Goal: Find specific page/section: Find specific page/section

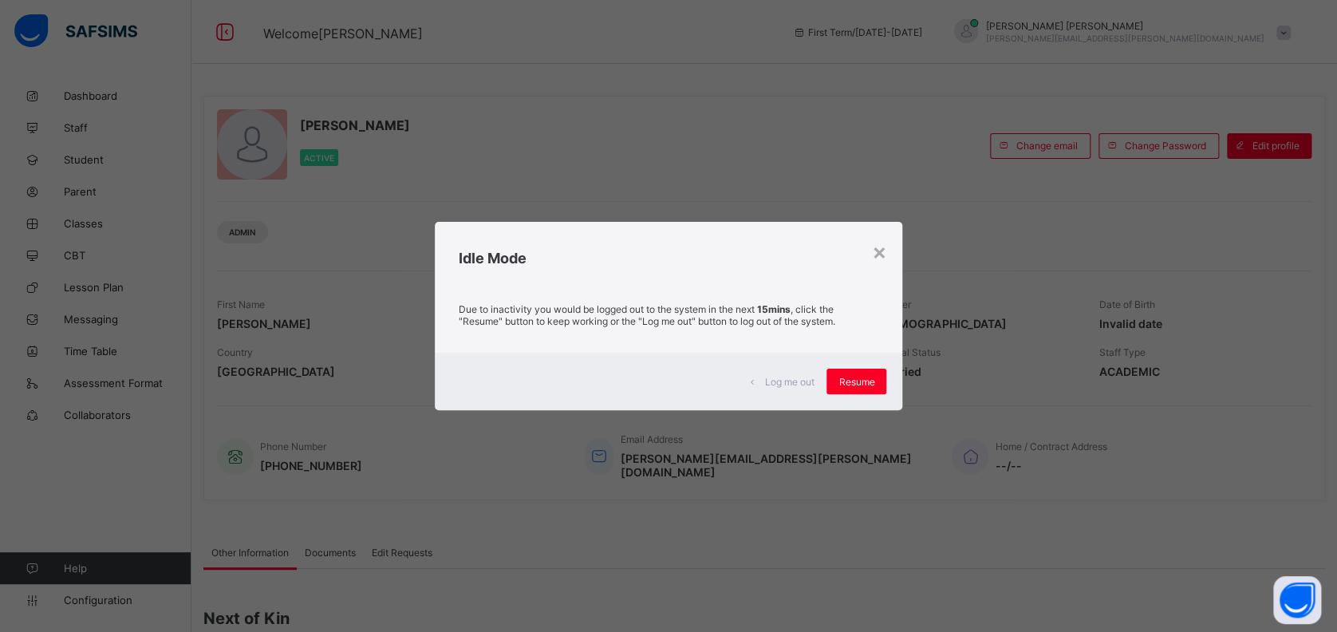
drag, startPoint x: 864, startPoint y: 377, endPoint x: 712, endPoint y: 338, distance: 156.3
click at [863, 377] on span "Resume" at bounding box center [856, 382] width 36 height 12
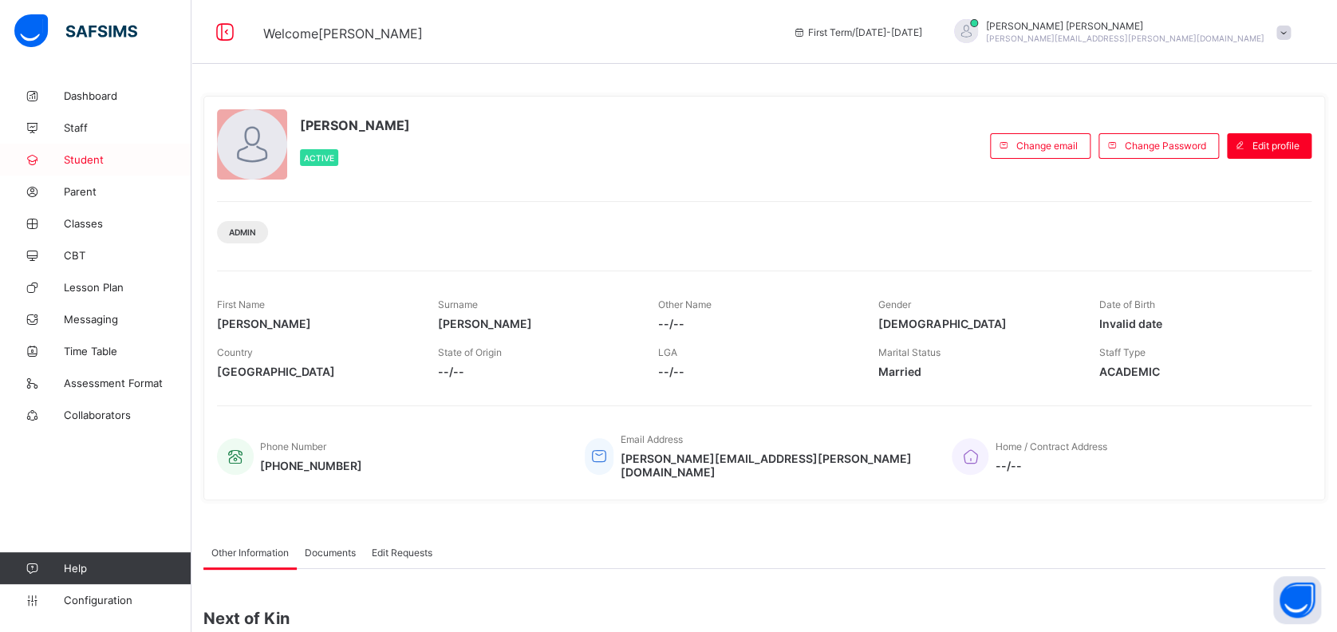
click at [84, 156] on span "Student" at bounding box center [128, 159] width 128 height 13
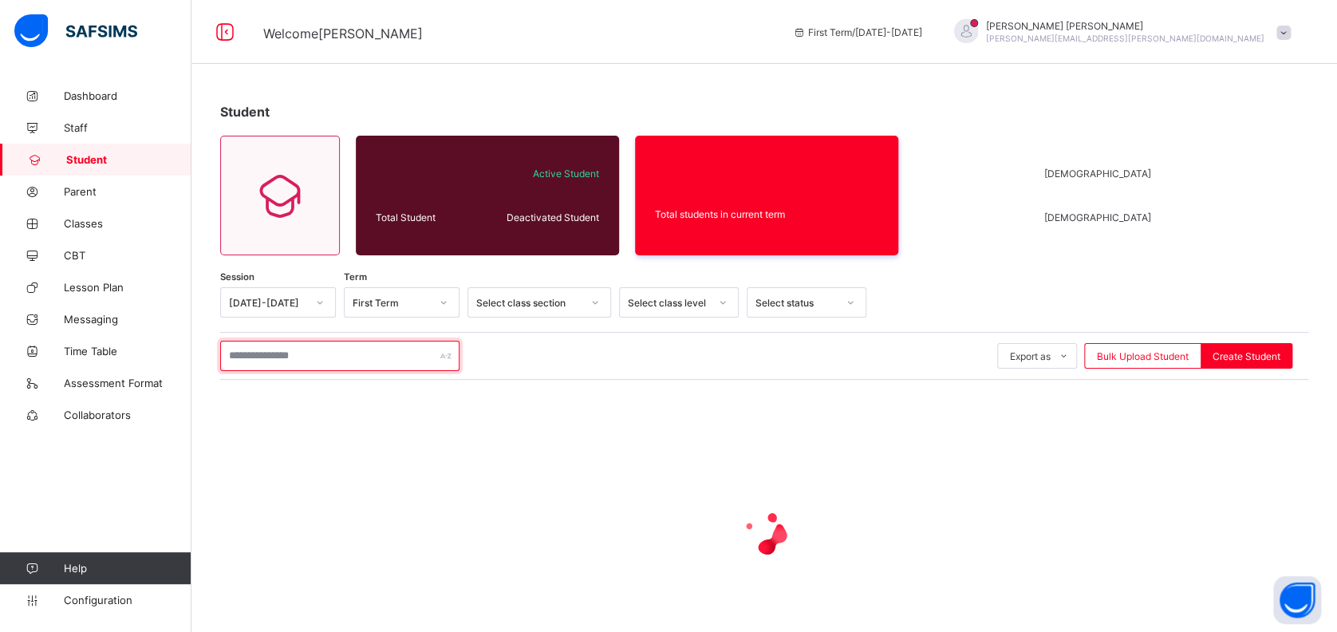
click at [337, 361] on input "text" at bounding box center [339, 356] width 239 height 30
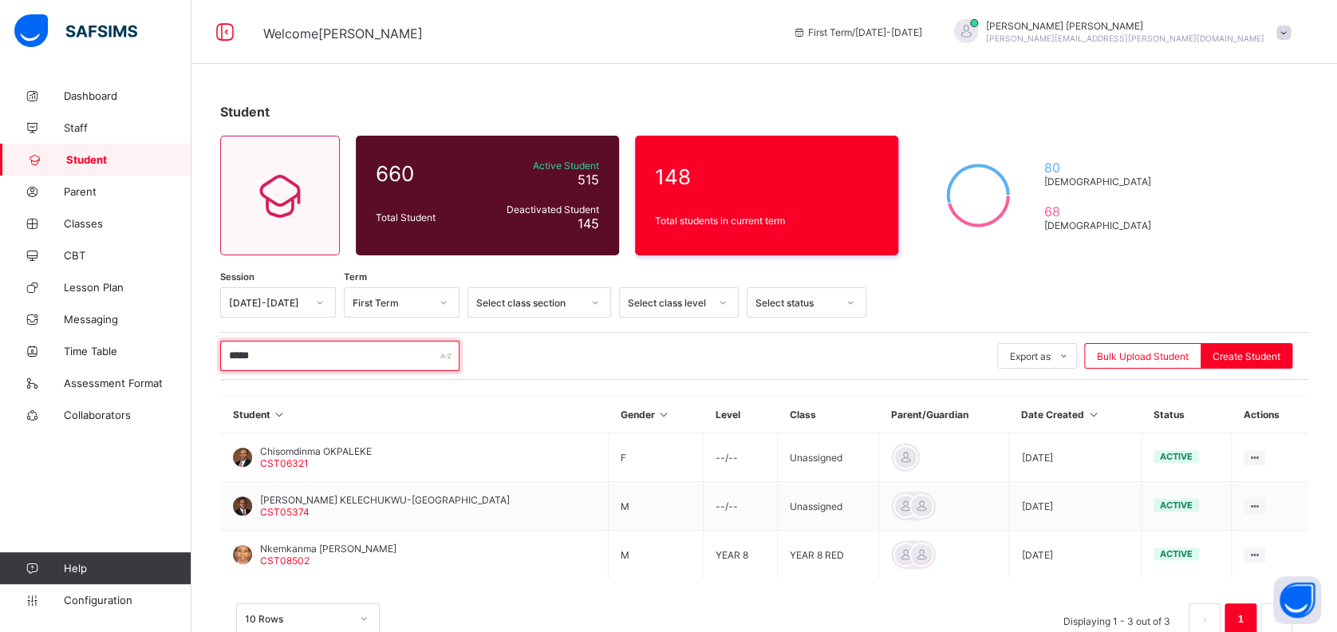
type input "********"
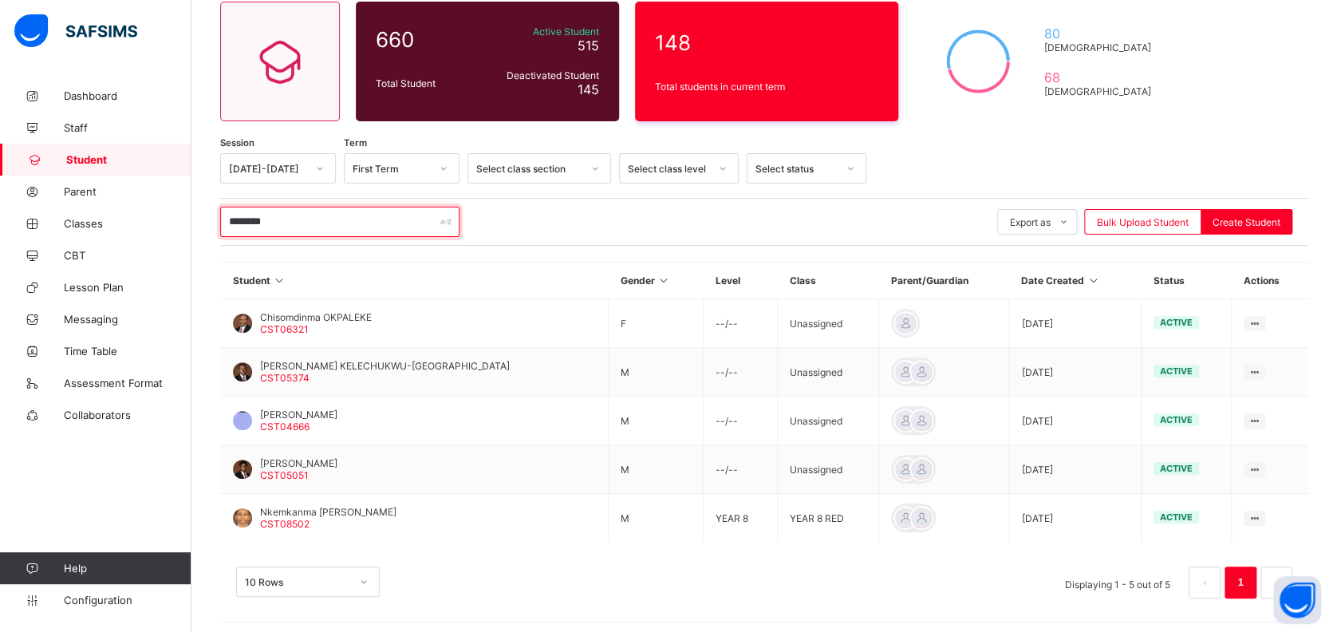
scroll to position [138, 0]
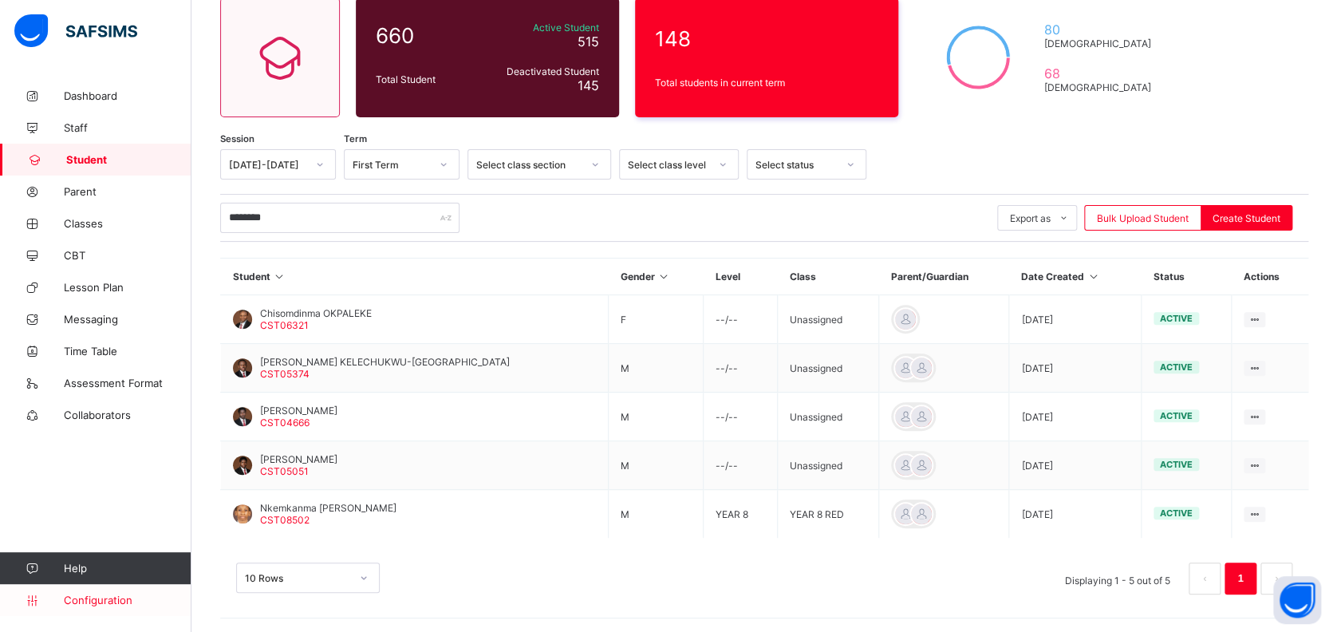
click at [93, 598] on span "Configuration" at bounding box center [127, 600] width 127 height 13
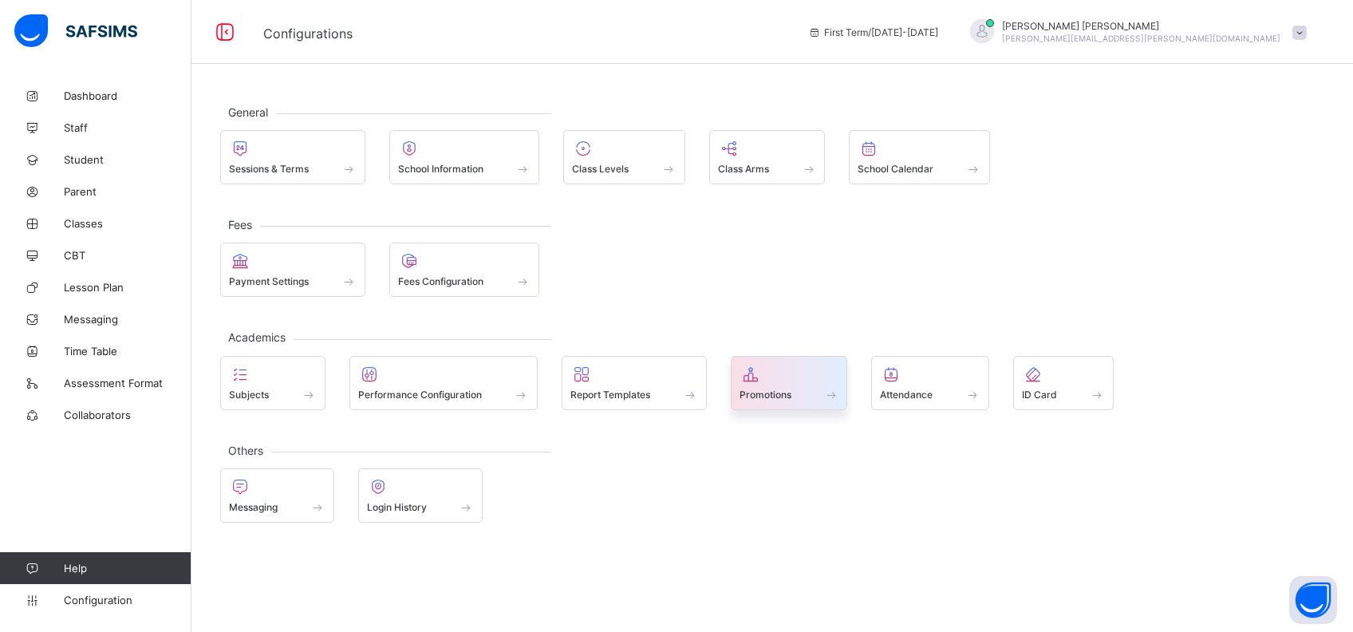
click at [815, 392] on div "Promotions" at bounding box center [790, 395] width 100 height 14
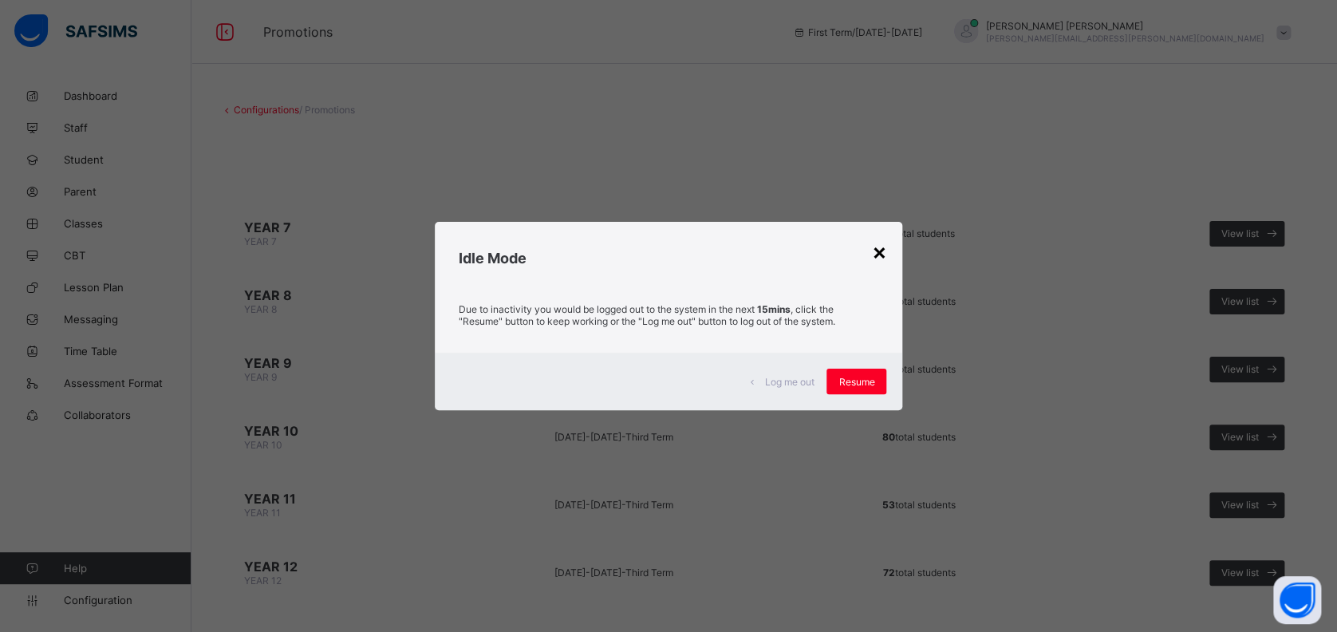
click at [882, 254] on div "×" at bounding box center [878, 251] width 15 height 27
